Goal: Information Seeking & Learning: Learn about a topic

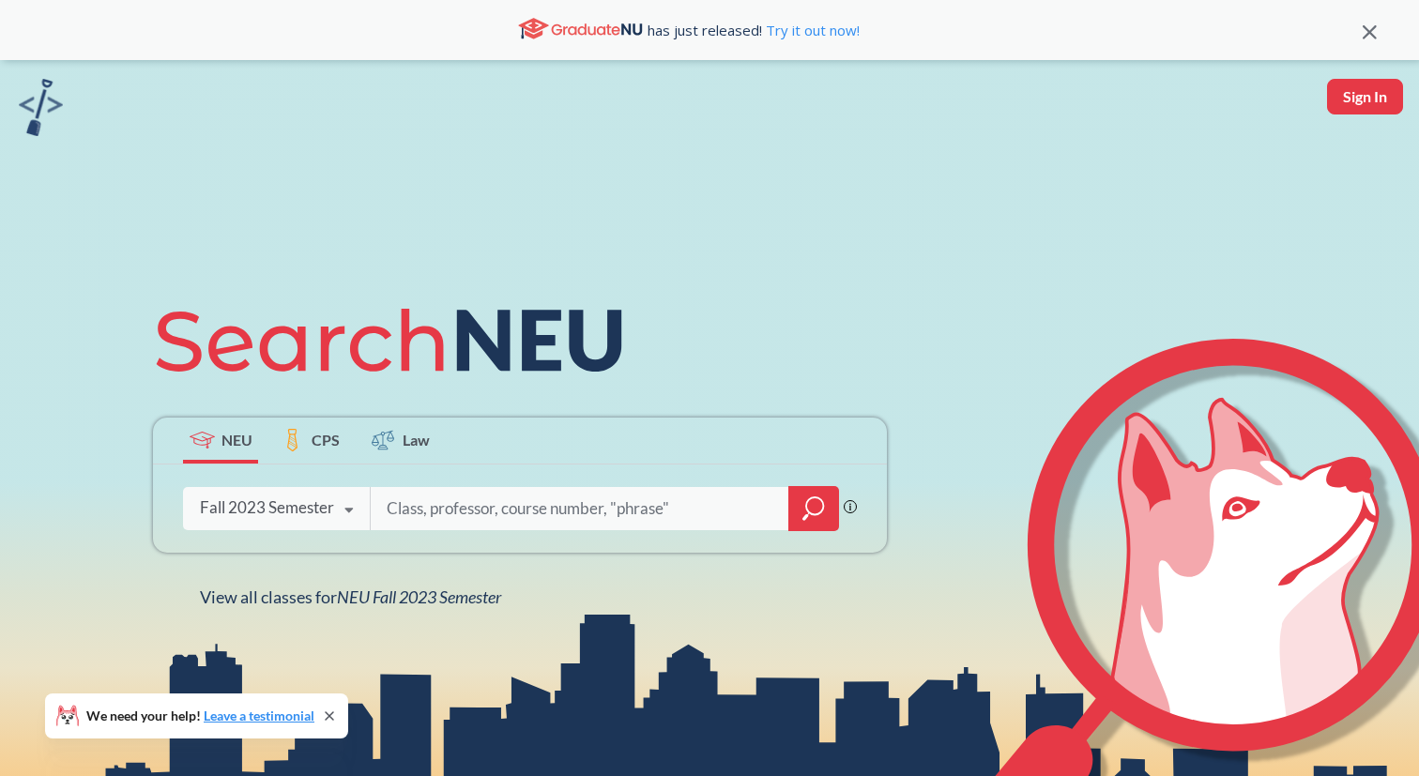
click at [348, 503] on icon at bounding box center [348, 510] width 36 height 53
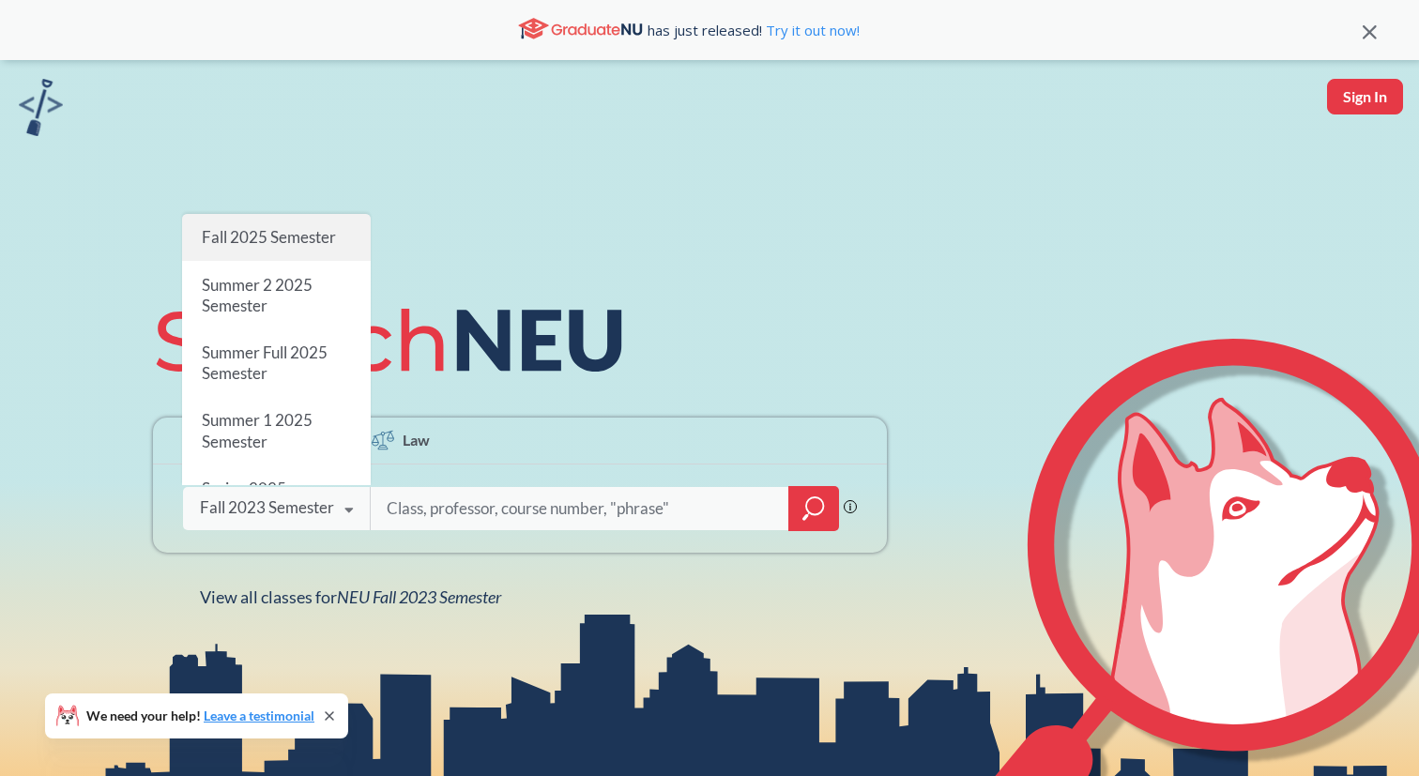
click at [291, 245] on span "Fall 2025 Semester" at bounding box center [269, 237] width 134 height 20
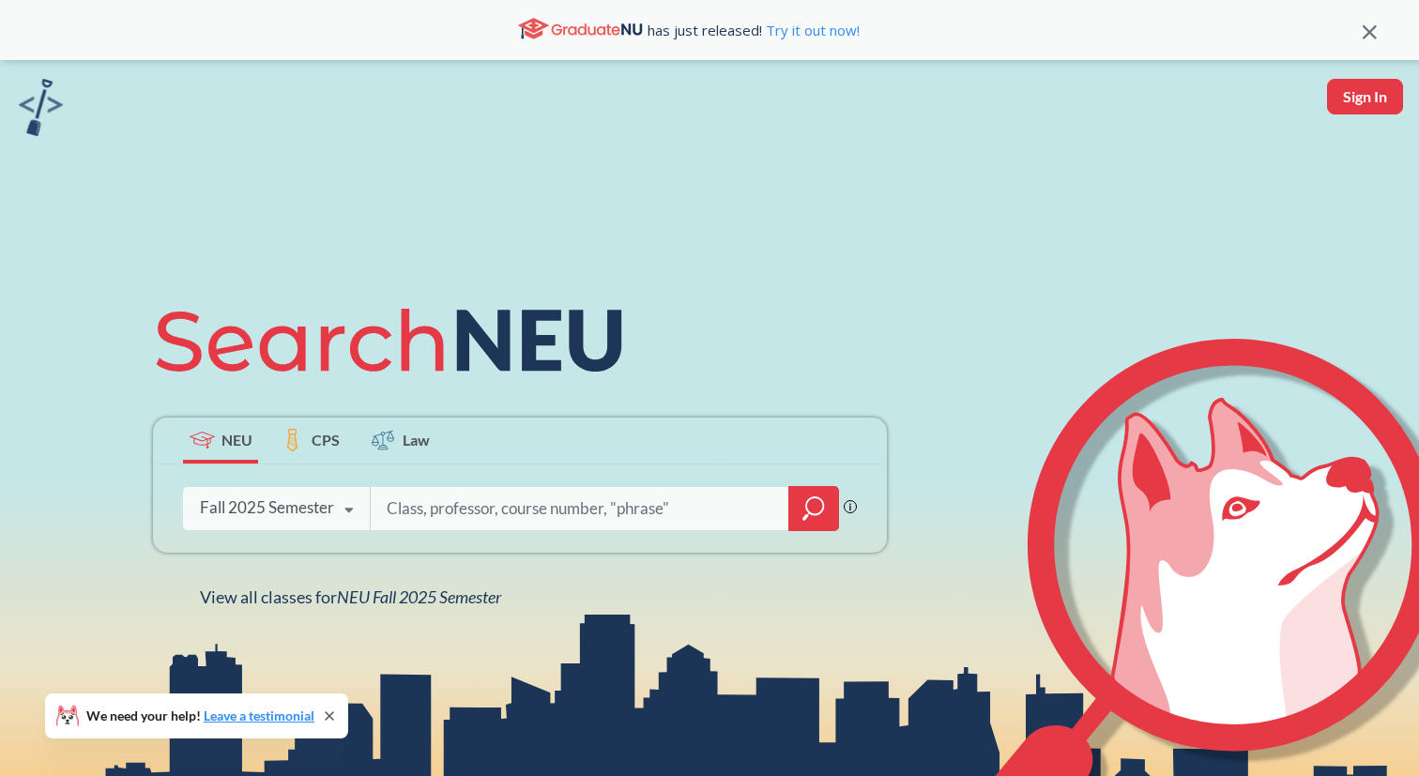
click at [689, 515] on input "search" at bounding box center [580, 508] width 390 height 39
type input "machine learning"
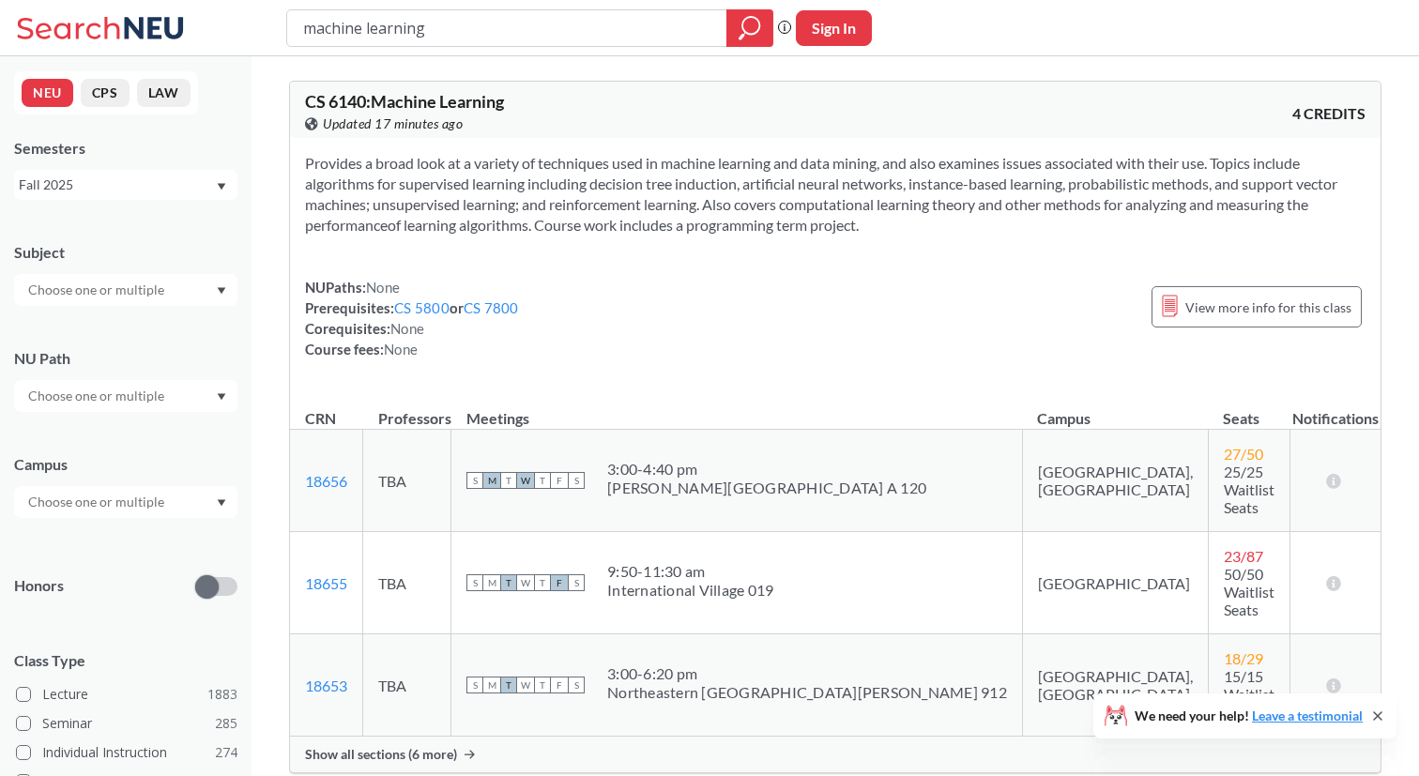
click at [441, 746] on span "Show all sections (6 more)" at bounding box center [381, 754] width 152 height 17
drag, startPoint x: 439, startPoint y: 23, endPoint x: 236, endPoint y: 31, distance: 203.8
click at [236, 31] on div "machine learning Phrase search guarantees the exact search appears in the resul…" at bounding box center [709, 28] width 1419 height 56
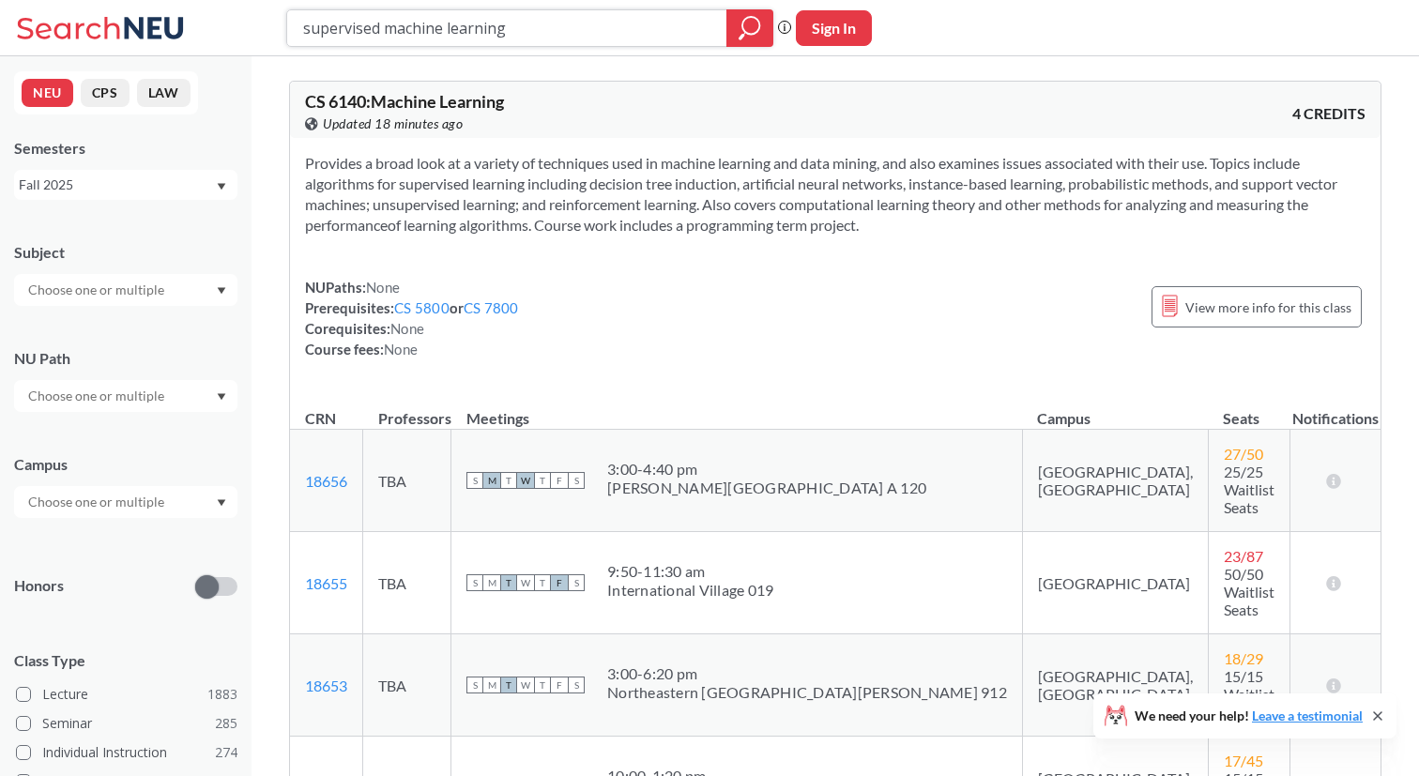
type input "supervised machine learning"
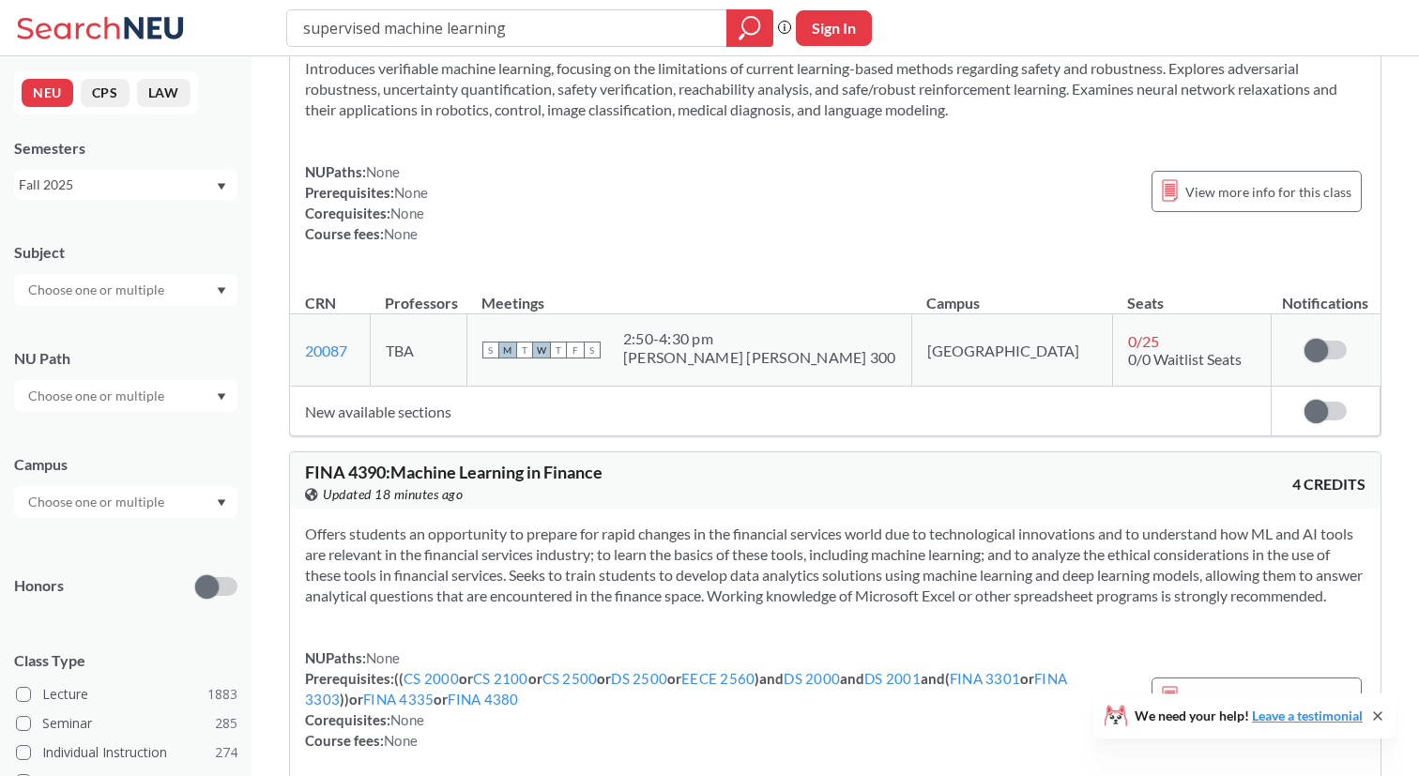
scroll to position [1706, 0]
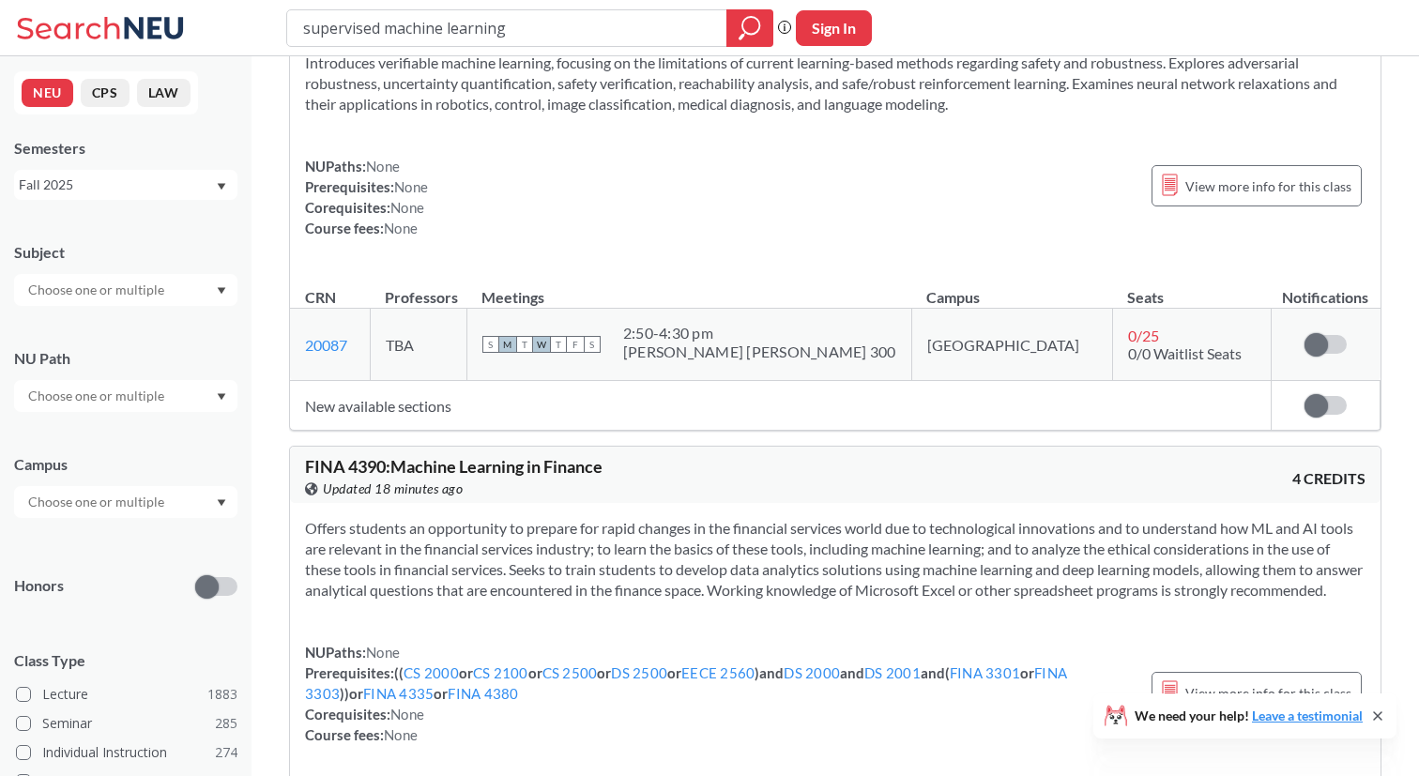
click at [308, 24] on input "supervised machine learning" at bounding box center [507, 28] width 412 height 32
click at [304, 28] on input "supervised machine learning" at bounding box center [507, 28] width 412 height 32
type input "unsupervised machine learning"
